Goal: Information Seeking & Learning: Understand process/instructions

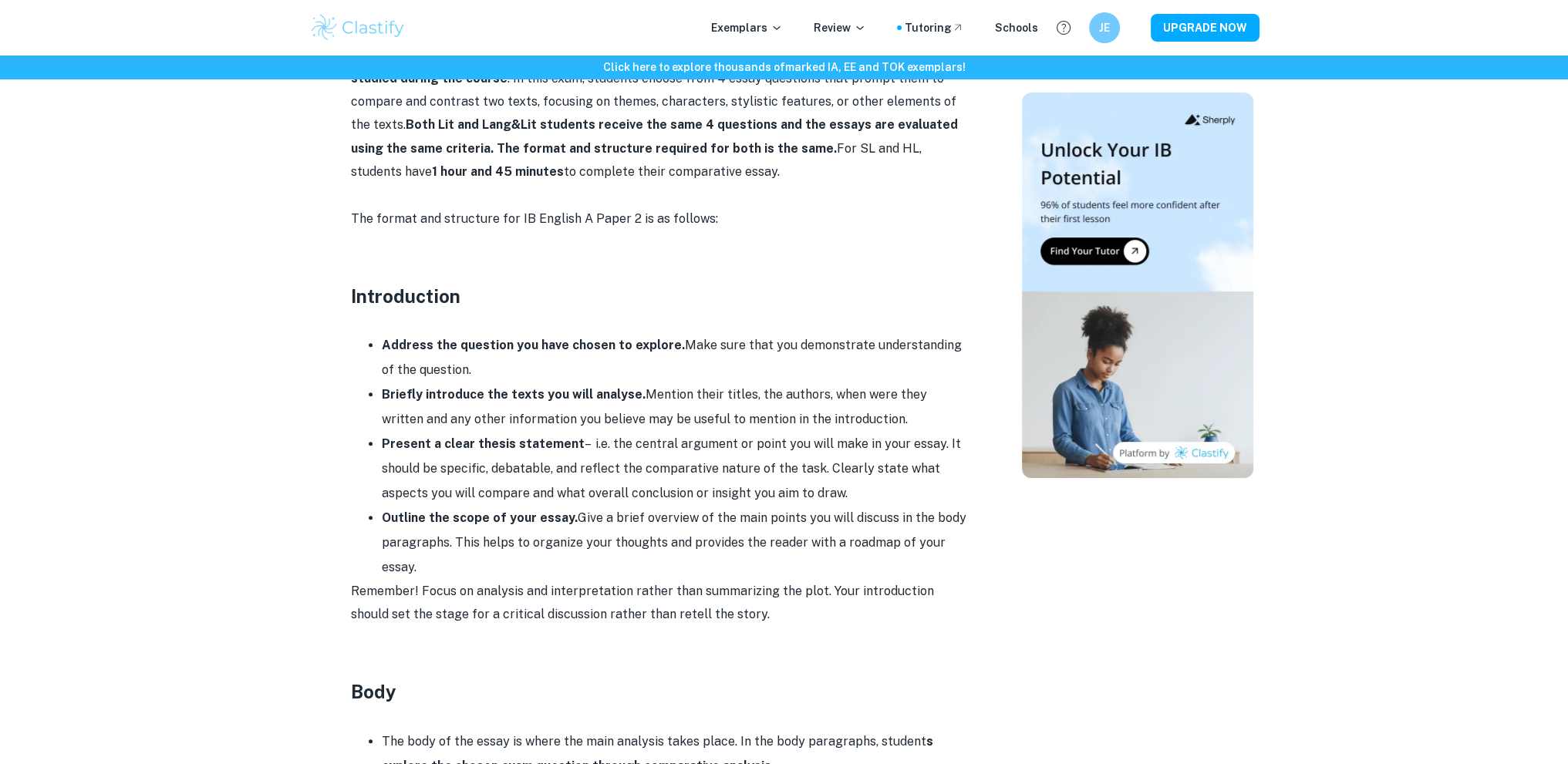
scroll to position [925, 0]
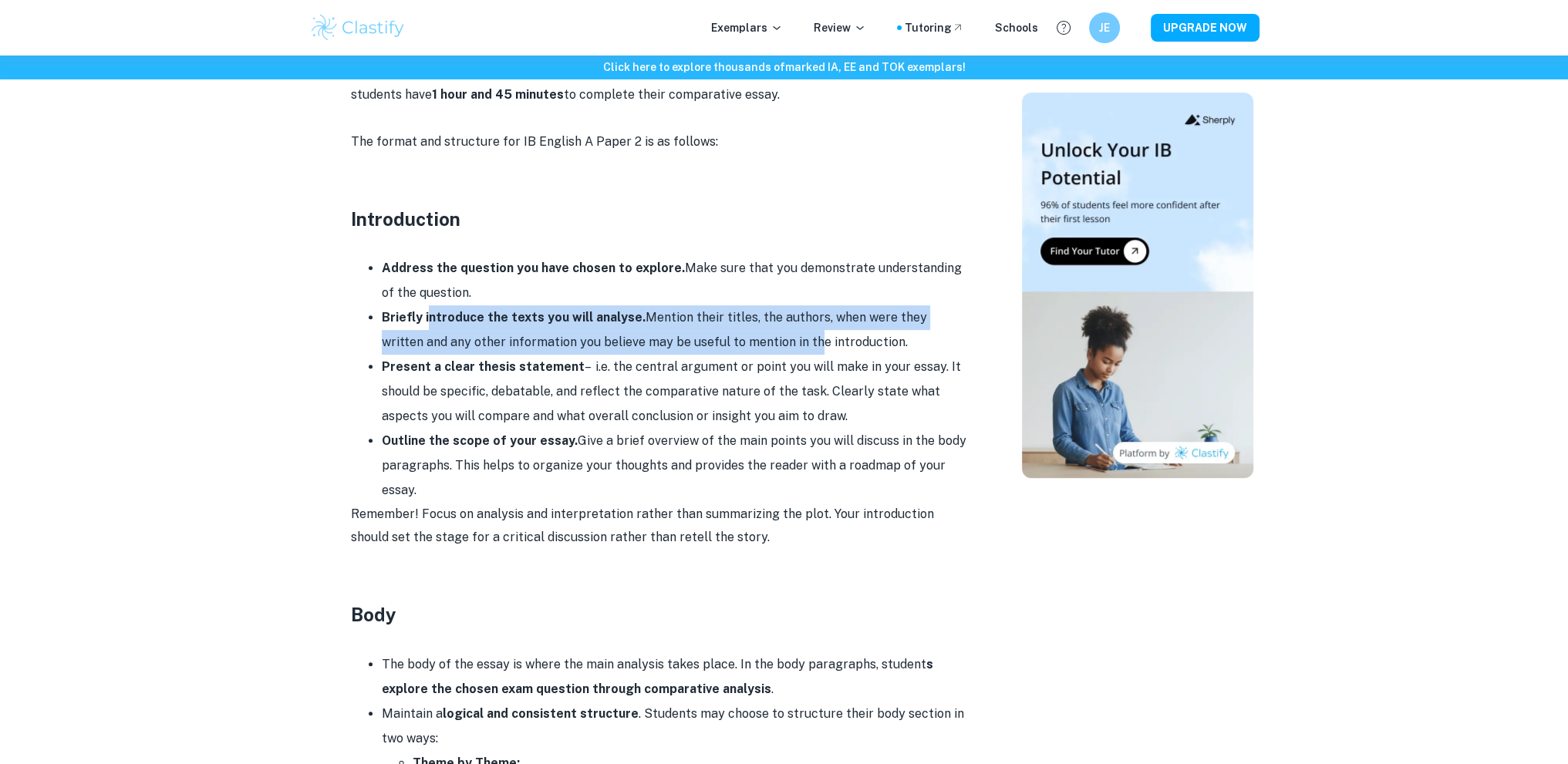
drag, startPoint x: 423, startPoint y: 326, endPoint x: 767, endPoint y: 339, distance: 344.2
click at [767, 339] on li "Briefly introduce the texts you will analyse. Mention their titles, the authors…" at bounding box center [674, 330] width 586 height 49
click at [536, 324] on strong "Briefly introduce the texts you will analyse." at bounding box center [513, 316] width 263 height 14
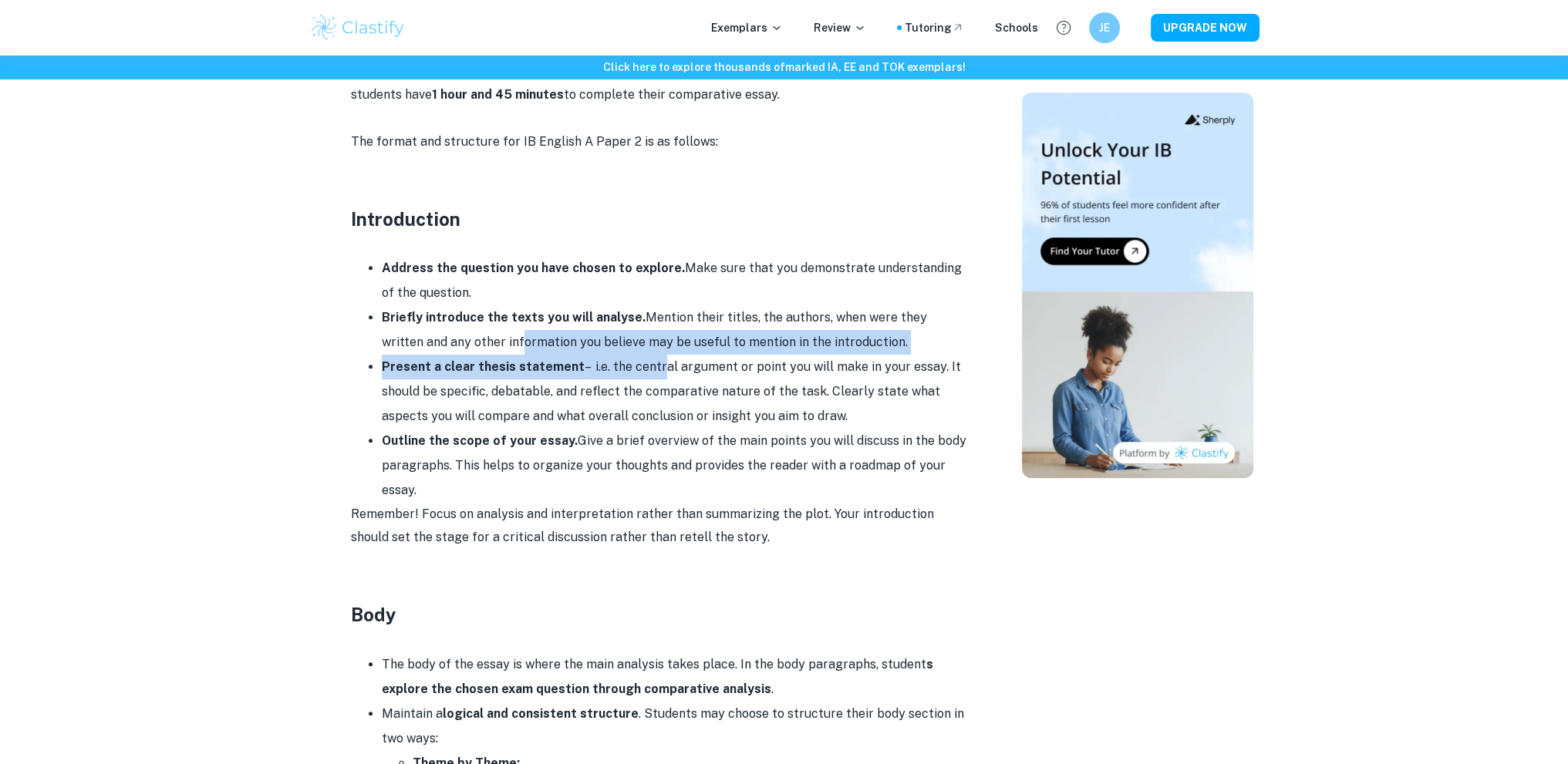
drag, startPoint x: 486, startPoint y: 352, endPoint x: 650, endPoint y: 360, distance: 164.2
click at [650, 360] on ul "Address the question you have chosen to explore. Make sure that you demonstrate…" at bounding box center [659, 379] width 617 height 247
click at [637, 360] on li "Present a clear thesis statement – i.e. the central argument or point you will …" at bounding box center [674, 392] width 586 height 74
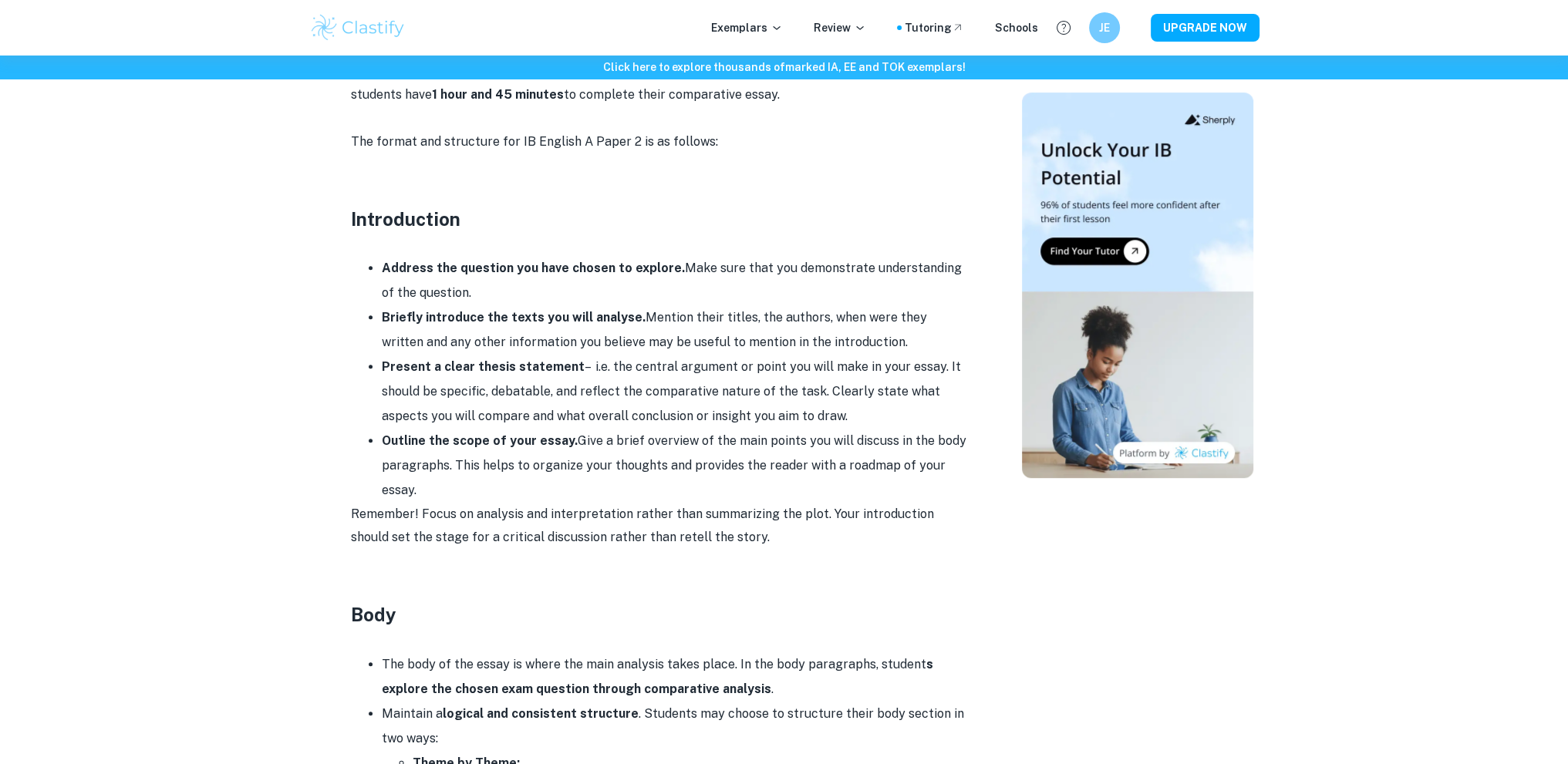
drag, startPoint x: 793, startPoint y: 377, endPoint x: 668, endPoint y: 362, distance: 125.9
click at [791, 377] on li "Present a clear thesis statement – i.e. the central argument or point you will …" at bounding box center [674, 392] width 586 height 74
drag, startPoint x: 609, startPoint y: 375, endPoint x: 479, endPoint y: 397, distance: 131.8
click at [479, 397] on li "Present a clear thesis statement – i.e. the central argument or point you will …" at bounding box center [674, 392] width 586 height 74
drag, startPoint x: 435, startPoint y: 398, endPoint x: 549, endPoint y: 388, distance: 114.4
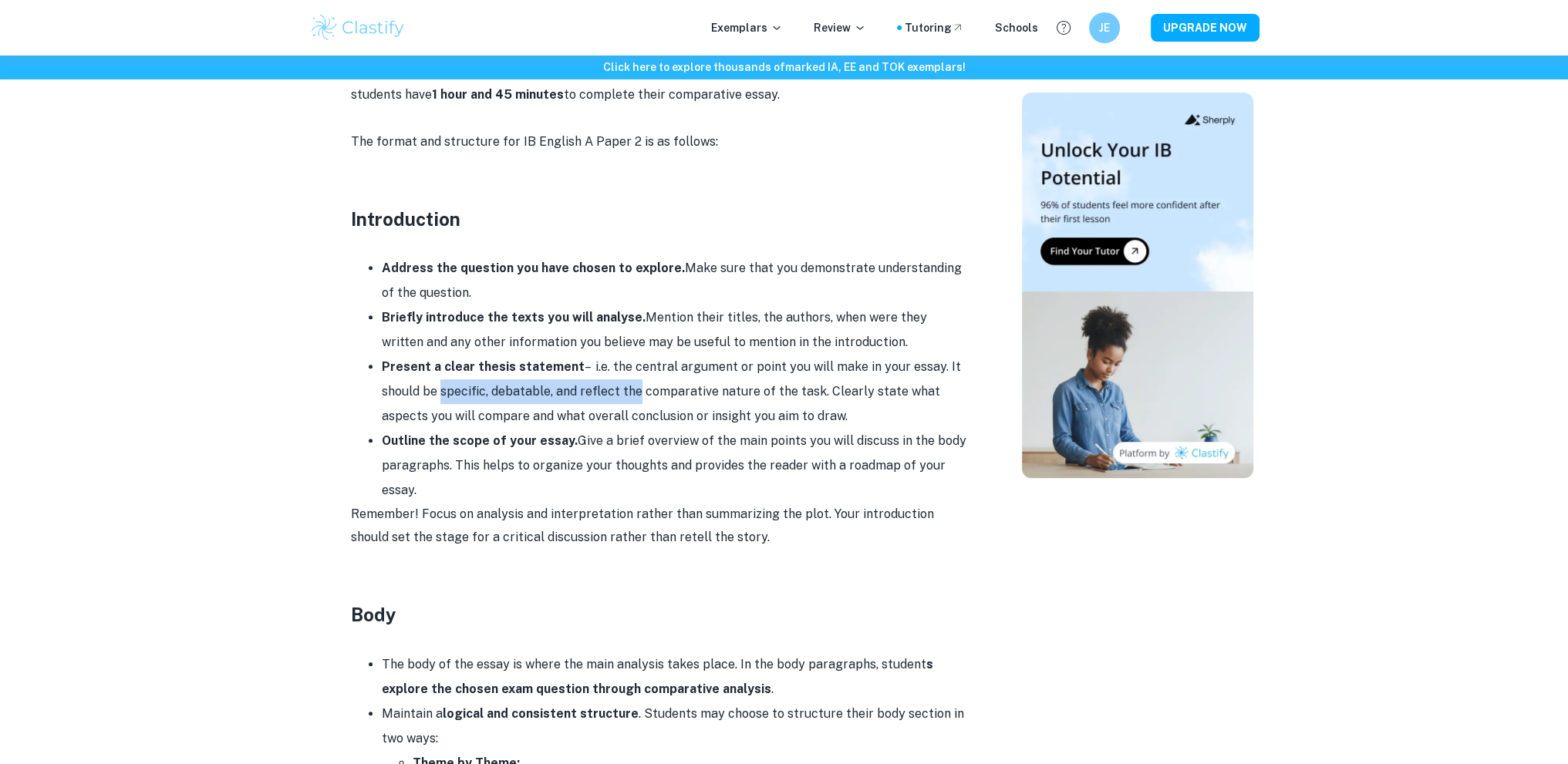
click at [619, 400] on li "Present a clear thesis statement – i.e. the central argument or point you will …" at bounding box center [674, 392] width 586 height 74
click at [548, 388] on li "Present a clear thesis statement – i.e. the central argument or point you will …" at bounding box center [674, 392] width 586 height 74
click at [547, 388] on li "Present a clear thesis statement – i.e. the central argument or point you will …" at bounding box center [674, 392] width 586 height 74
click at [546, 386] on li "Present a clear thesis statement – i.e. the central argument or point you will …" at bounding box center [674, 392] width 586 height 74
drag, startPoint x: 701, startPoint y: 447, endPoint x: 540, endPoint y: 464, distance: 161.9
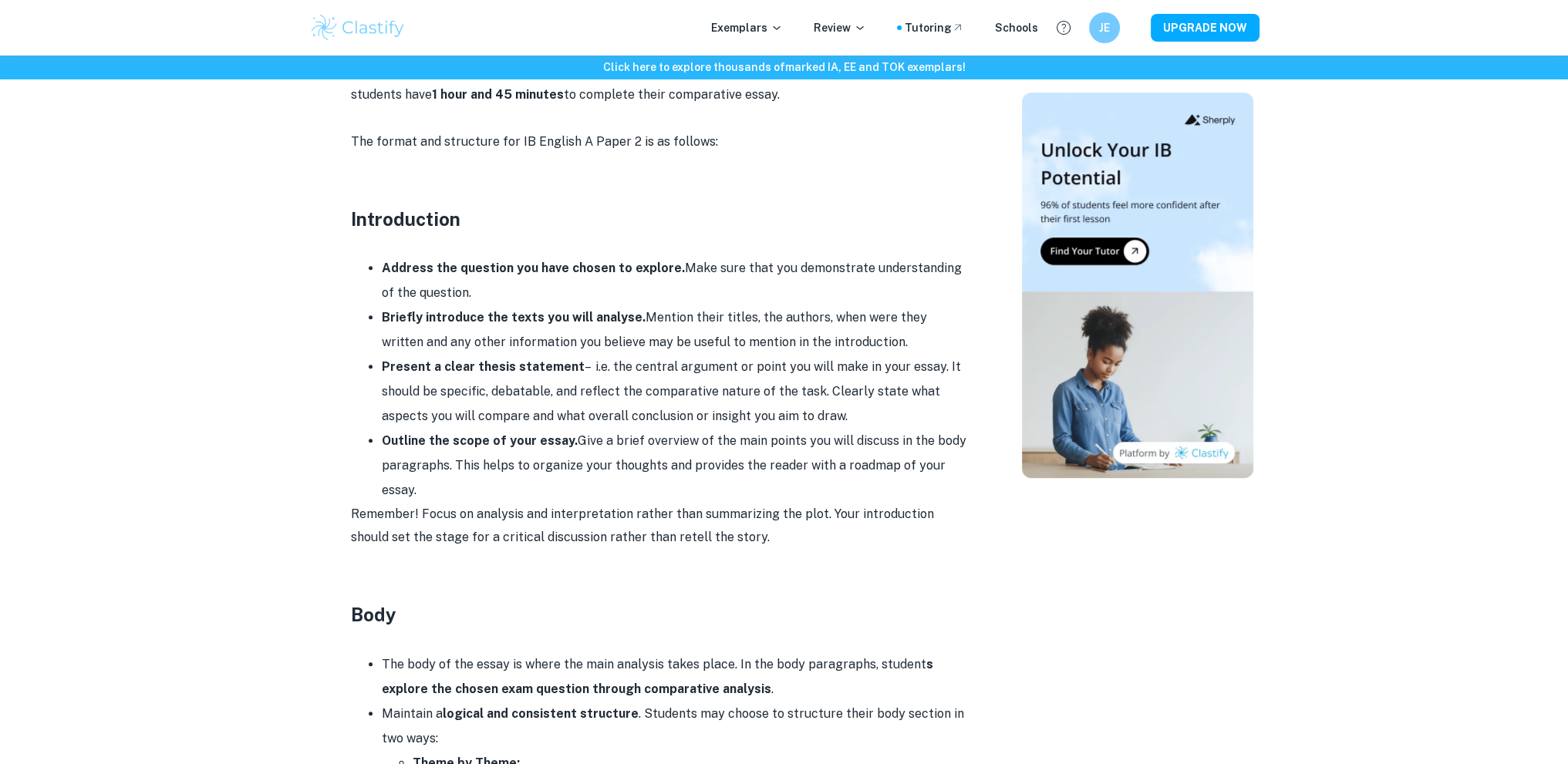
click at [540, 464] on li "Outline the scope of your essay. Give a brief overview of the main points you w…" at bounding box center [674, 465] width 586 height 74
drag, startPoint x: 440, startPoint y: 499, endPoint x: 804, endPoint y: 533, distance: 365.6
click at [804, 533] on div "Feeling overwhelmed as you prepare for the IB English A Paper 2? Whether you're…" at bounding box center [659, 755] width 617 height 2007
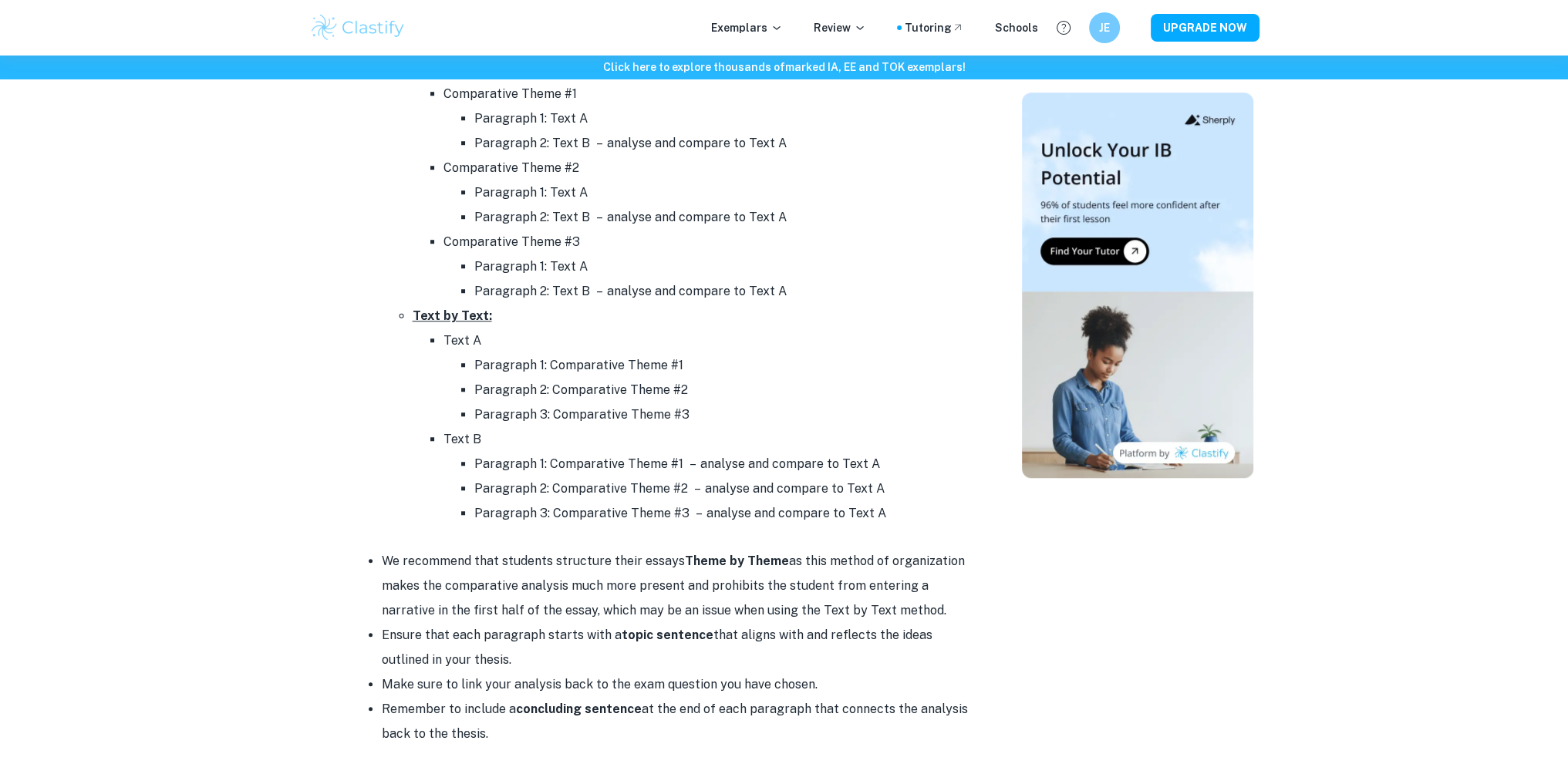
scroll to position [1388, 0]
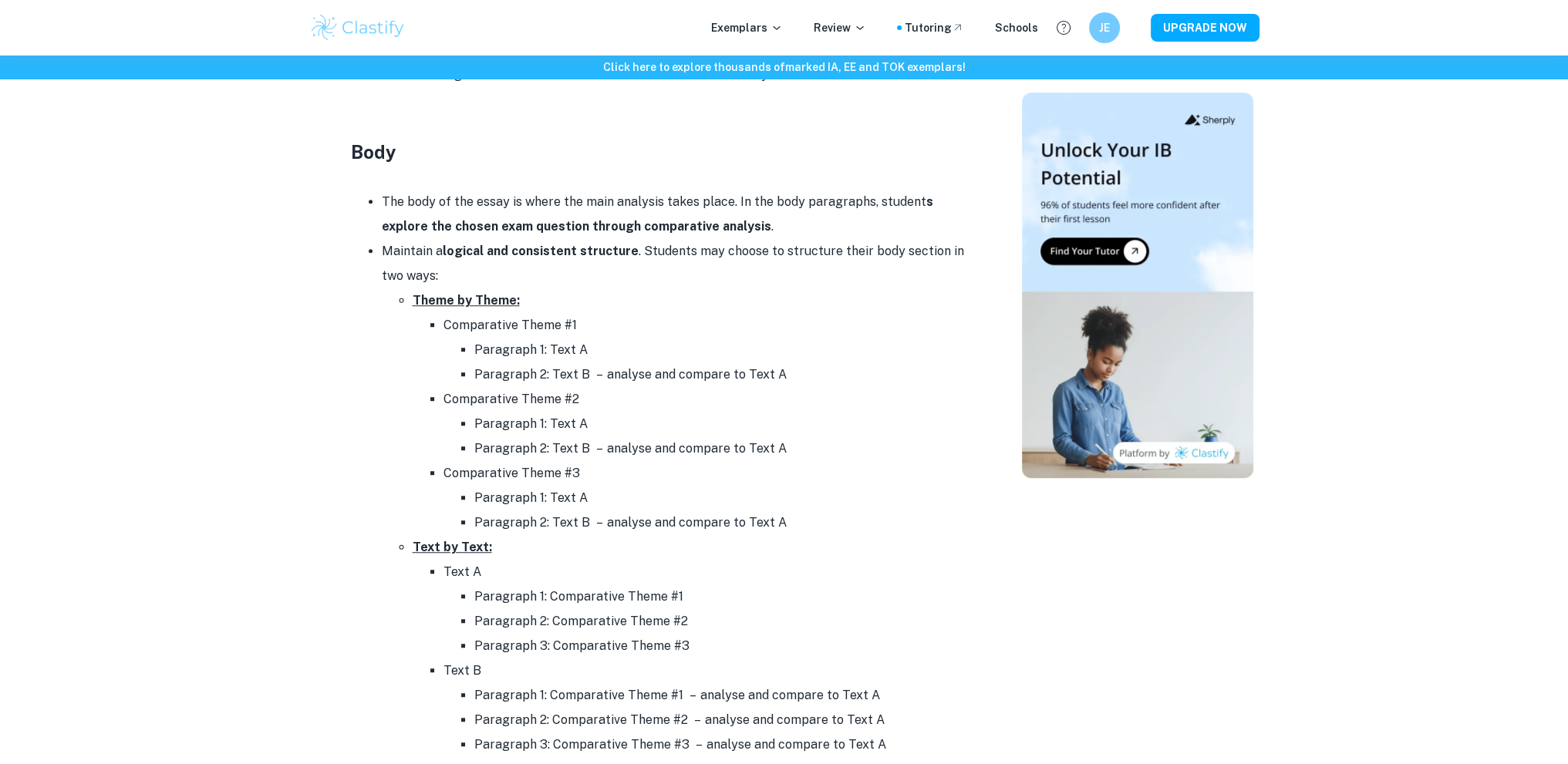
click at [730, 207] on li "The body of the essay is where the main analysis takes place. In the body parag…" at bounding box center [674, 214] width 586 height 49
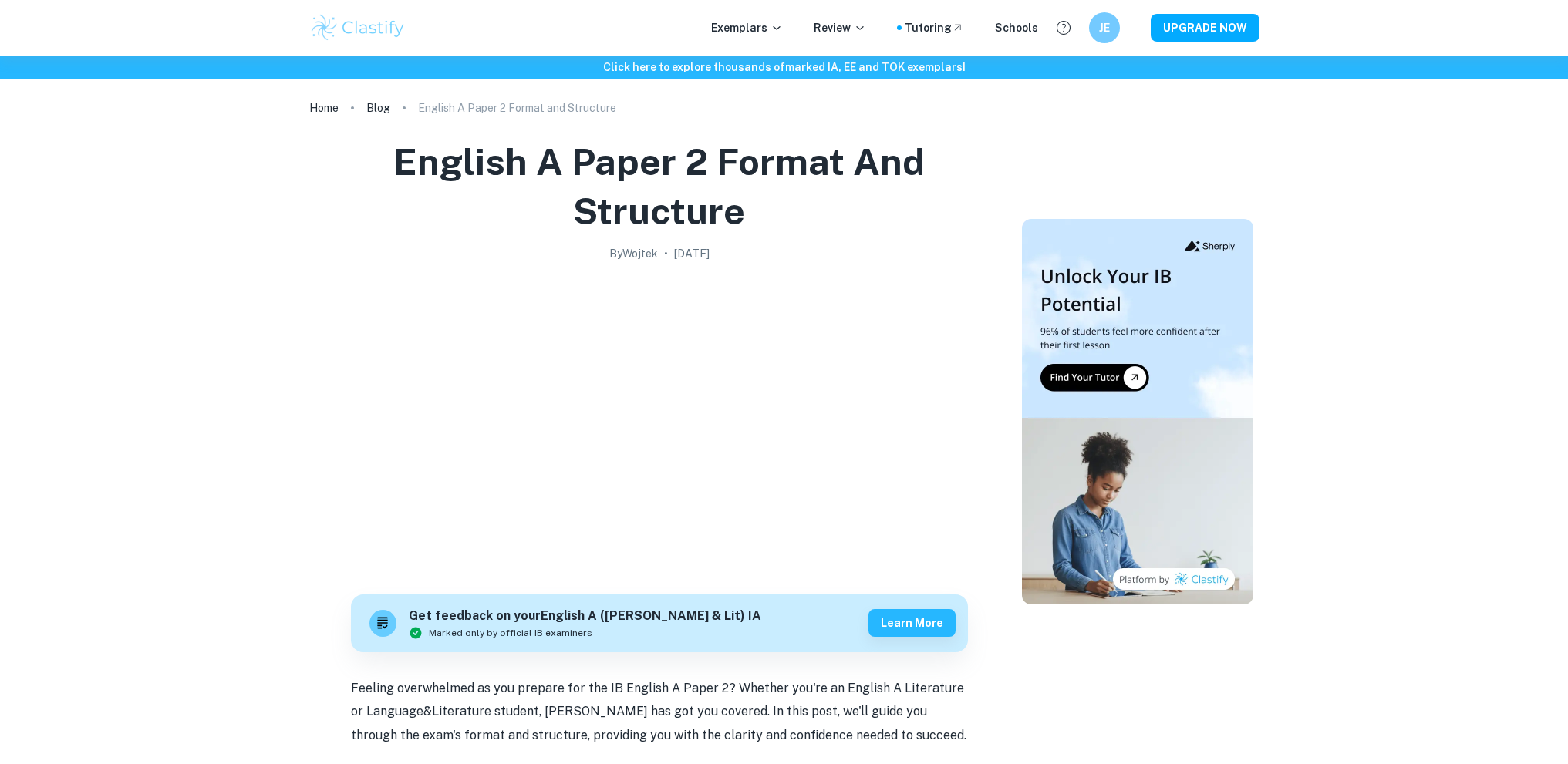
scroll to position [1388, 0]
